Goal: Transaction & Acquisition: Purchase product/service

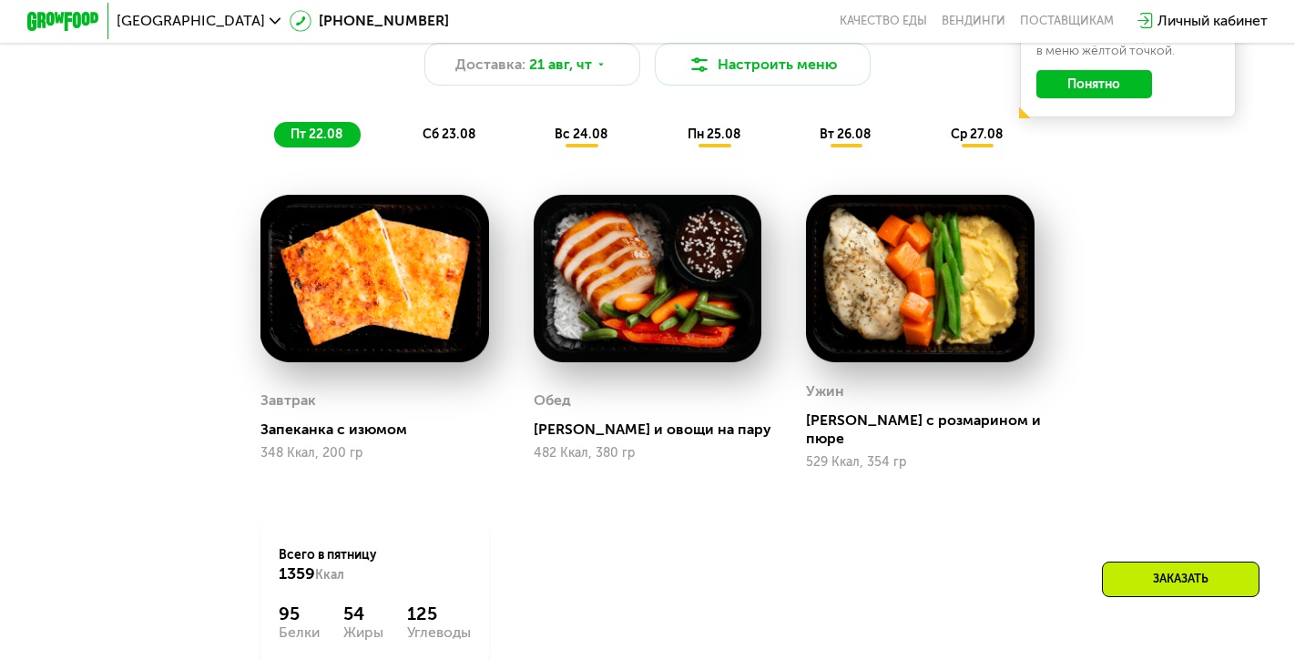
scroll to position [1018, 0]
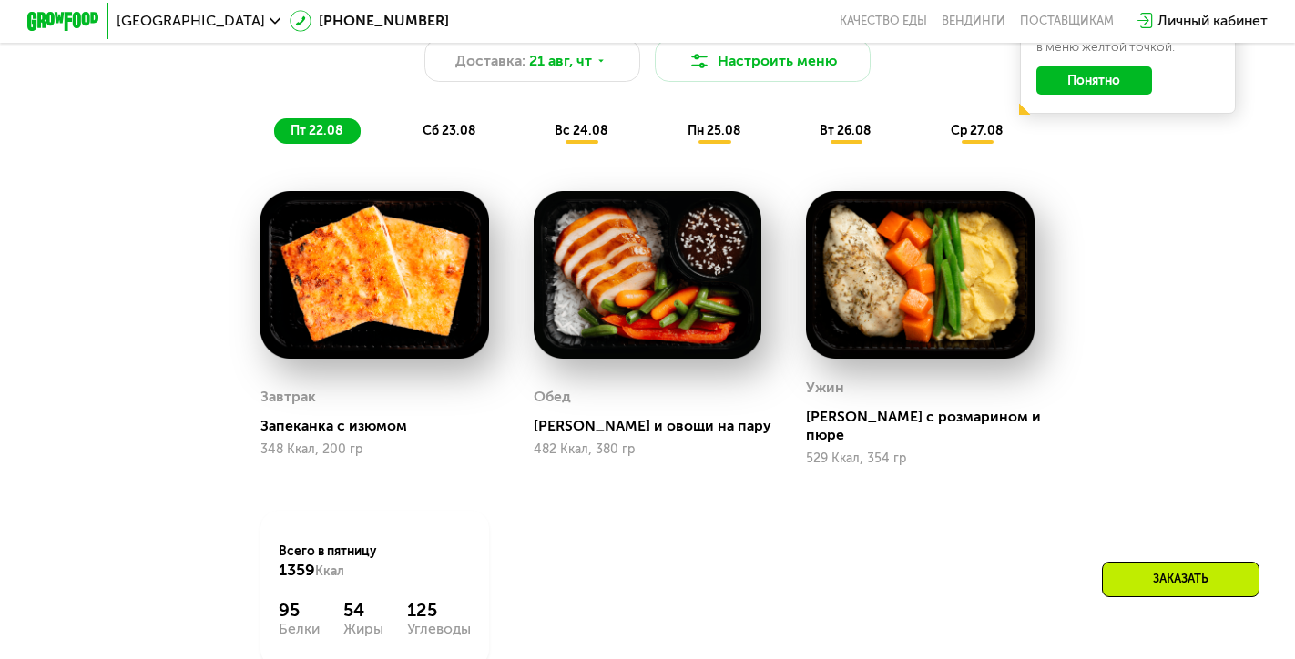
click at [453, 133] on span "сб 23.08" at bounding box center [448, 130] width 53 height 15
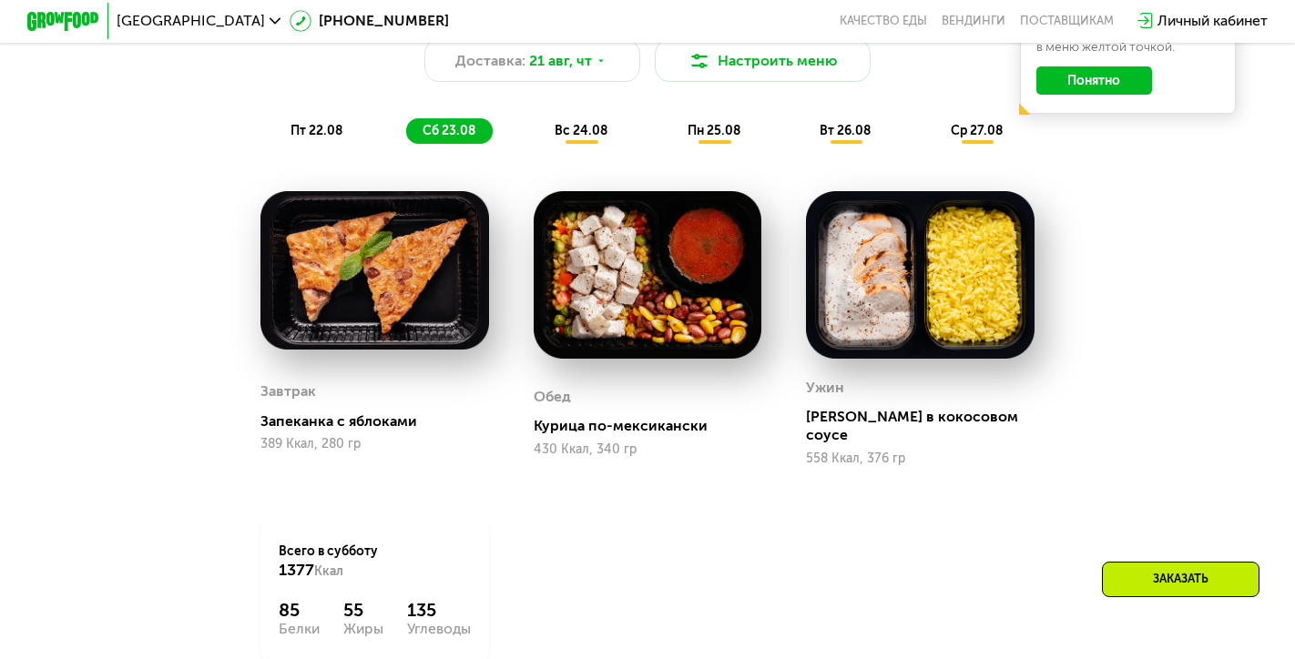
click at [580, 132] on span "вс 24.08" at bounding box center [580, 130] width 53 height 15
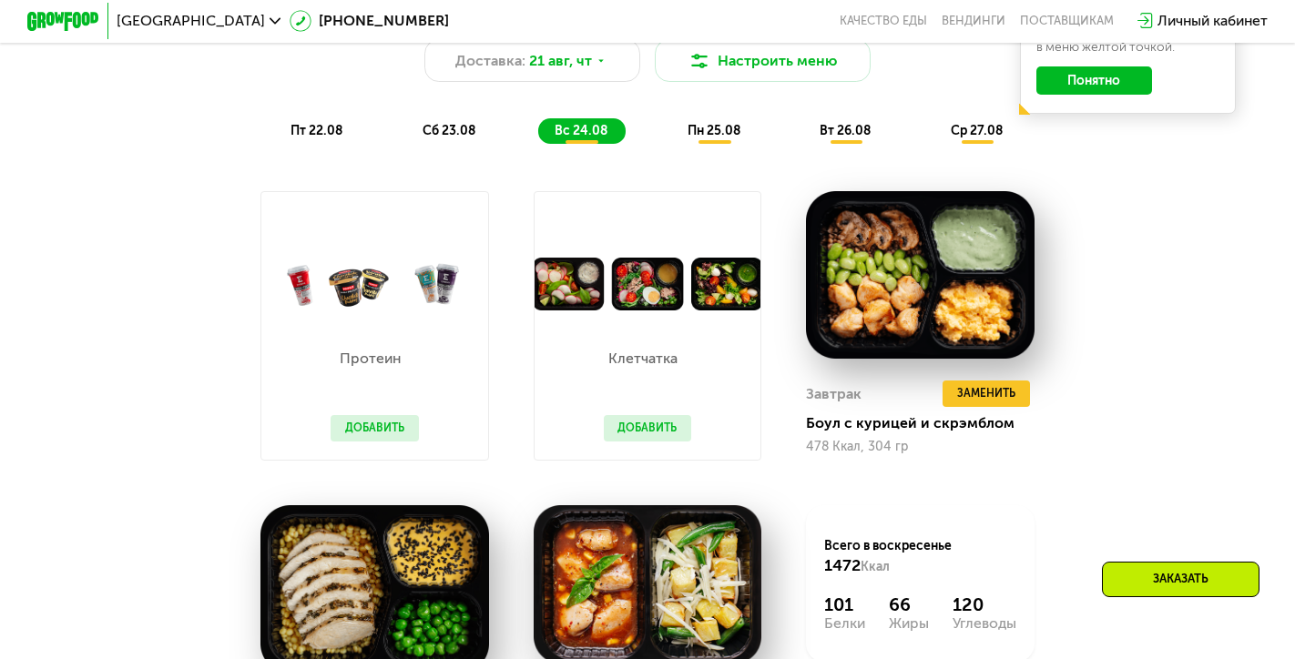
click at [640, 424] on button "Добавить" at bounding box center [648, 428] width 88 height 27
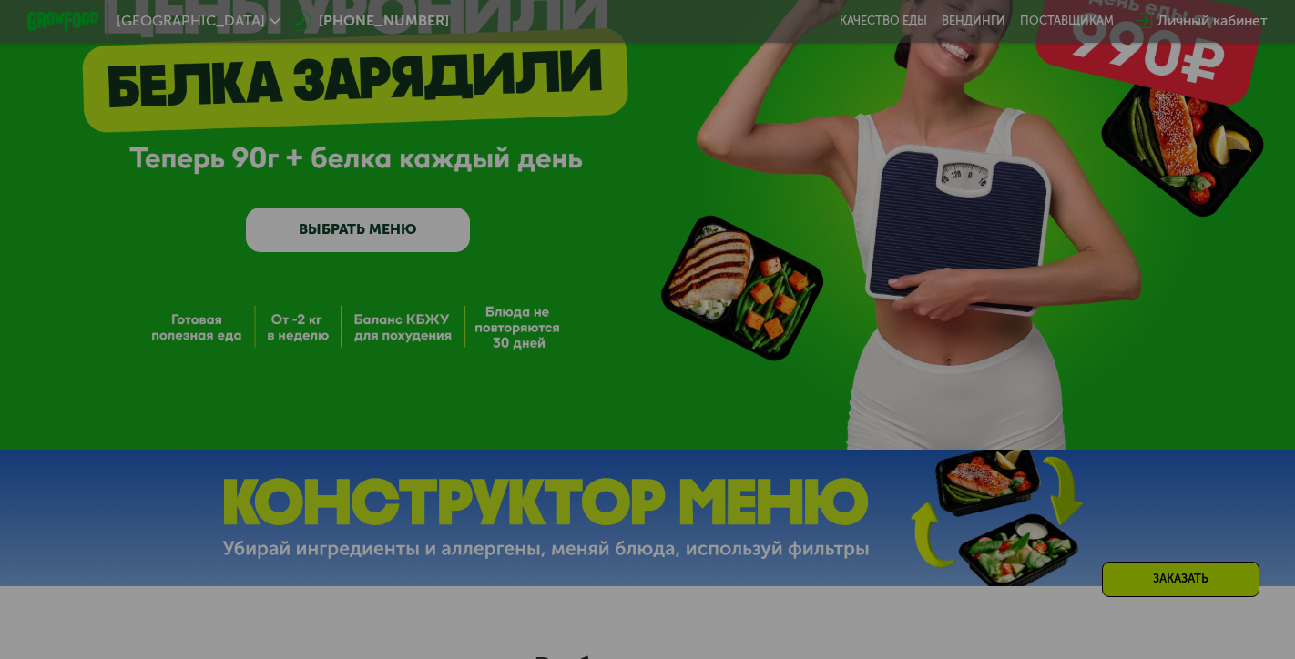
scroll to position [0, 0]
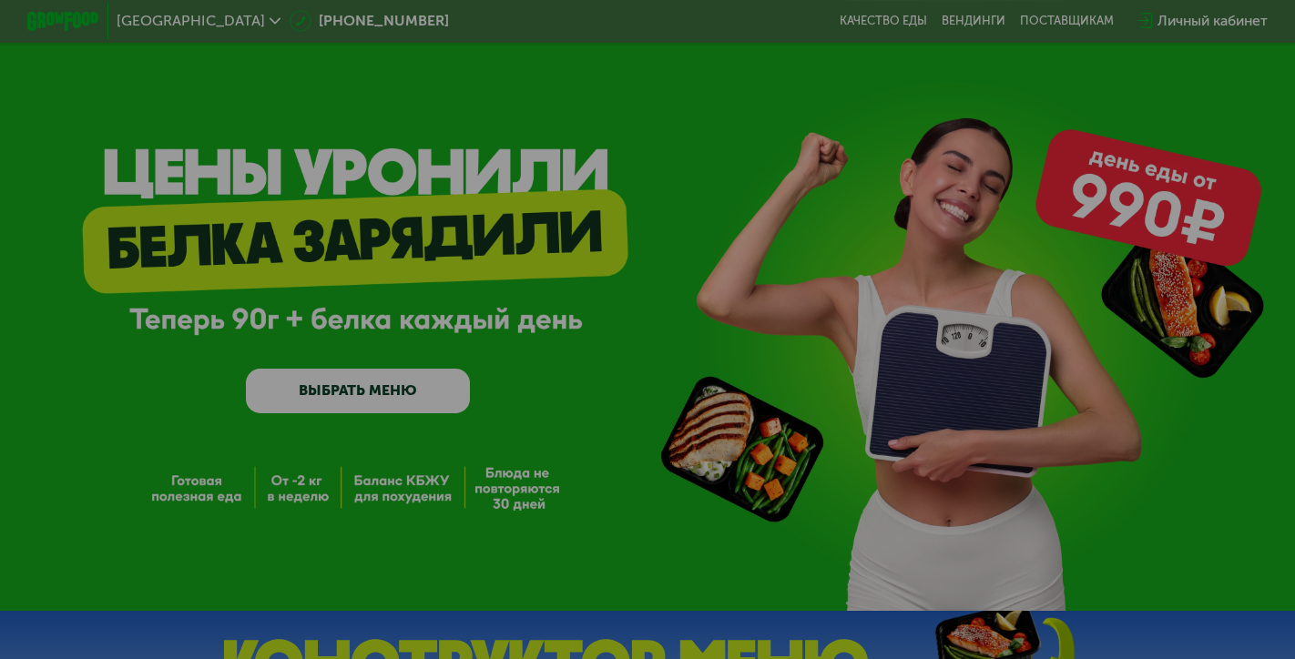
click at [972, 312] on div at bounding box center [647, 329] width 1295 height 659
click at [753, 533] on div at bounding box center [647, 329] width 1295 height 659
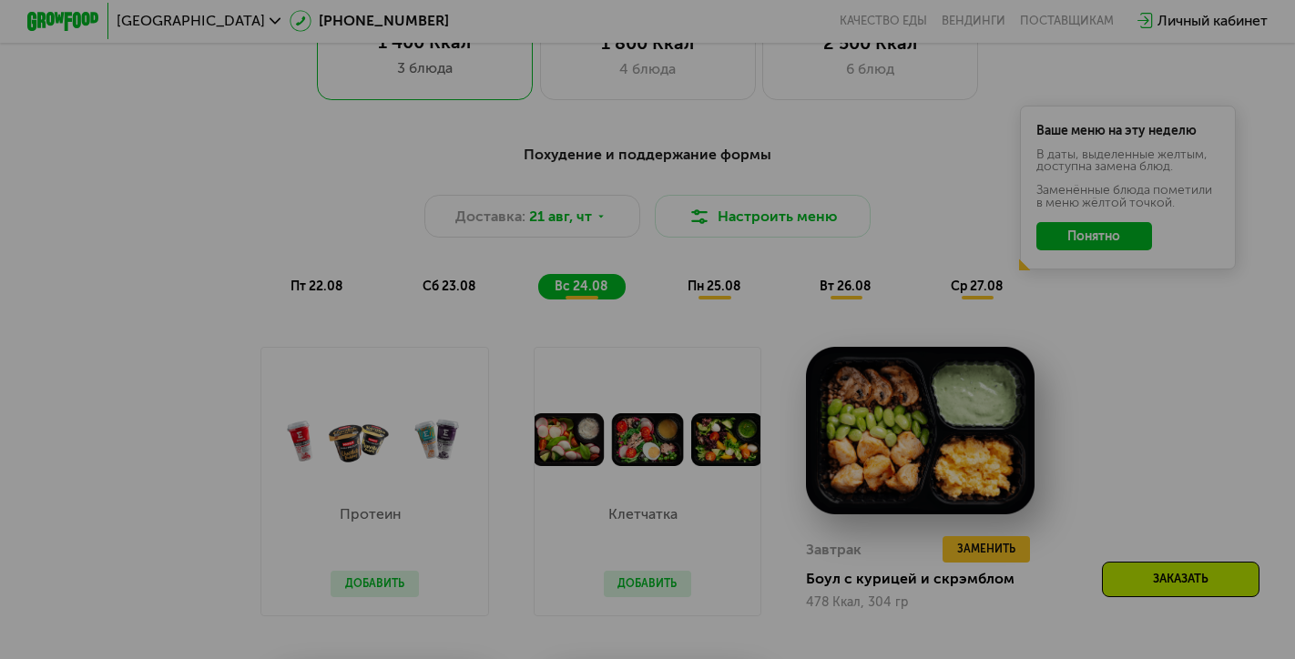
scroll to position [890, 0]
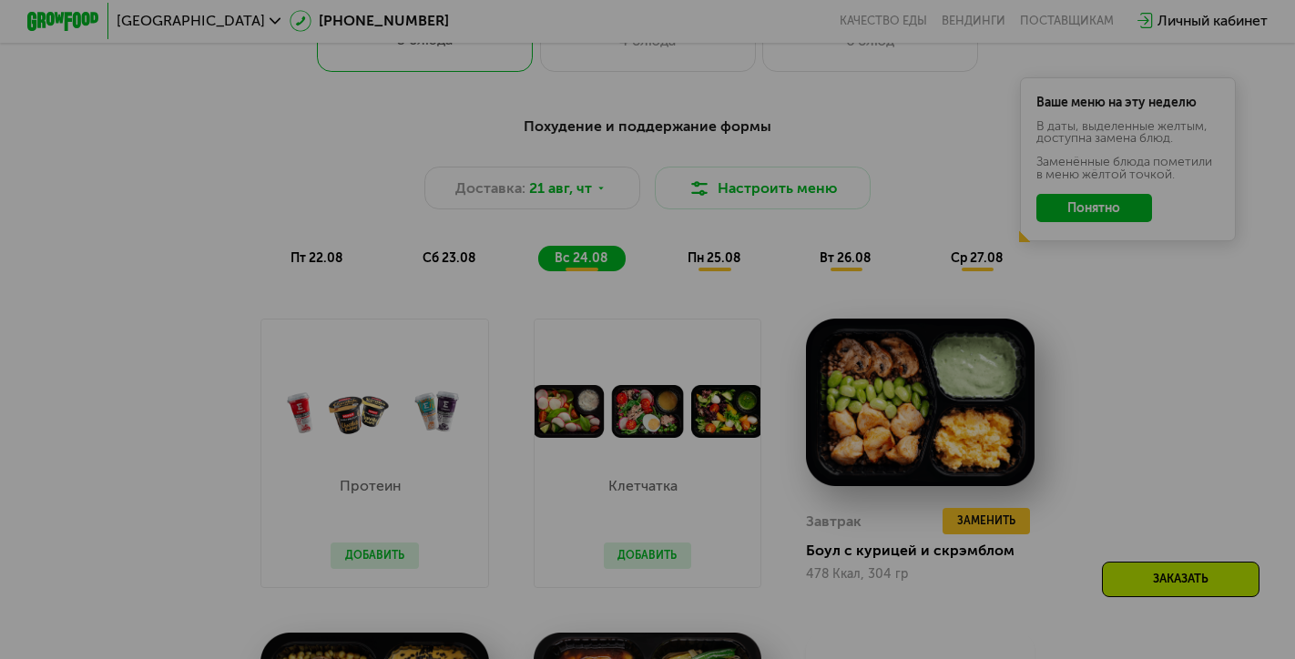
click at [675, 328] on div at bounding box center [647, 329] width 1295 height 659
click at [638, 554] on div at bounding box center [647, 329] width 1295 height 659
click at [865, 503] on div at bounding box center [647, 329] width 1295 height 659
